Goal: Task Accomplishment & Management: Manage account settings

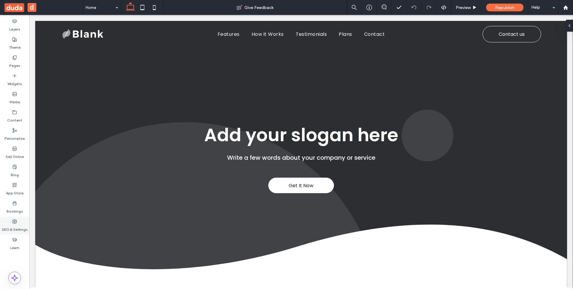
click at [16, 227] on label "SEO & Settings" at bounding box center [15, 228] width 26 height 8
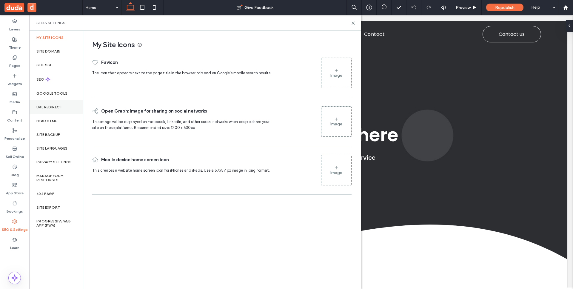
click at [65, 109] on div "URL Redirect" at bounding box center [56, 107] width 54 height 14
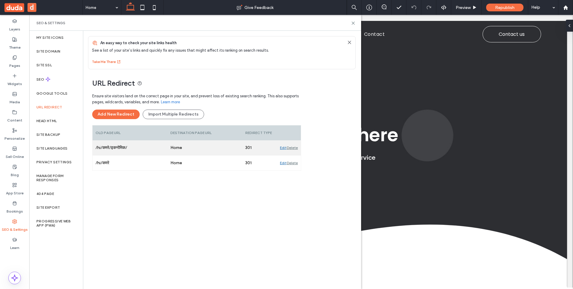
click at [280, 149] on div "Edit" at bounding box center [283, 147] width 7 height 15
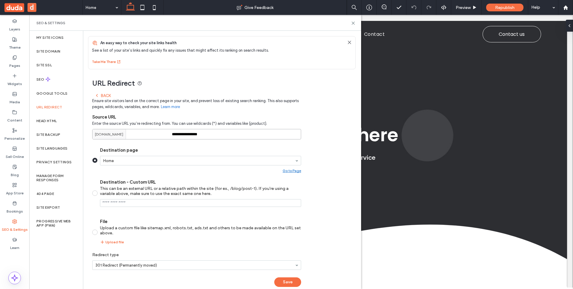
drag, startPoint x: 202, startPoint y: 133, endPoint x: 149, endPoint y: 129, distance: 53.3
click at [149, 129] on div "**********" at bounding box center [196, 134] width 209 height 10
click at [106, 96] on div "Back" at bounding box center [103, 95] width 16 height 5
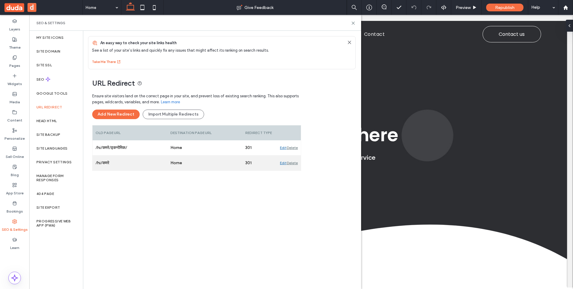
click at [151, 164] on div "/hi/कमरे" at bounding box center [130, 162] width 75 height 15
click at [281, 164] on div "Edit" at bounding box center [283, 162] width 7 height 15
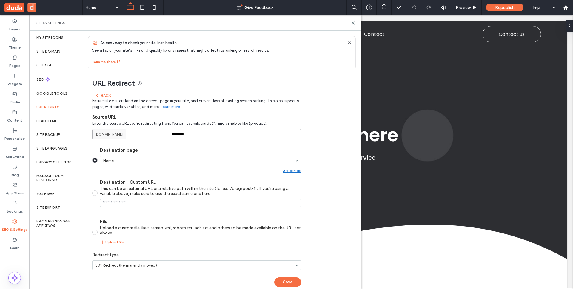
drag, startPoint x: 192, startPoint y: 134, endPoint x: 152, endPoint y: 130, distance: 39.8
click at [152, 130] on div "[DOMAIN_NAME] ********" at bounding box center [196, 134] width 209 height 10
click at [370, 8] on icon at bounding box center [369, 7] width 6 height 6
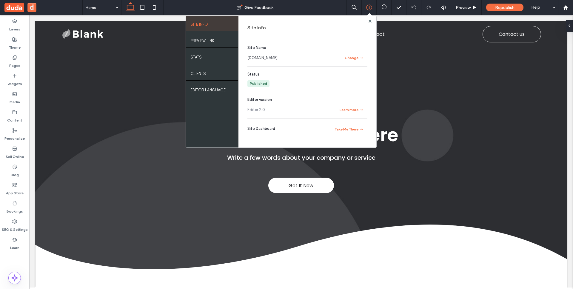
click at [278, 56] on link "[DOMAIN_NAME]" at bounding box center [262, 58] width 30 height 6
click at [23, 224] on label "SEO & Settings" at bounding box center [15, 228] width 26 height 8
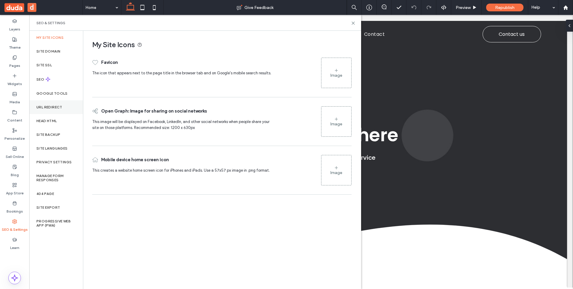
click at [62, 105] on label "URL Redirect" at bounding box center [49, 107] width 26 height 4
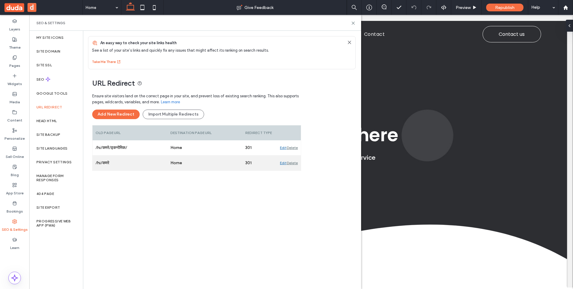
click at [282, 163] on div "Edit" at bounding box center [283, 162] width 7 height 15
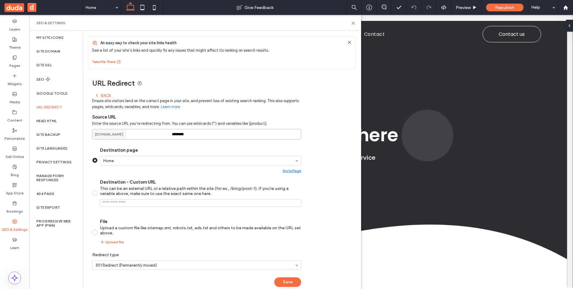
drag, startPoint x: 202, startPoint y: 133, endPoint x: 153, endPoint y: 131, distance: 48.4
click at [153, 131] on div "[DOMAIN_NAME] ********" at bounding box center [196, 134] width 209 height 10
